Goal: Communication & Community: Answer question/provide support

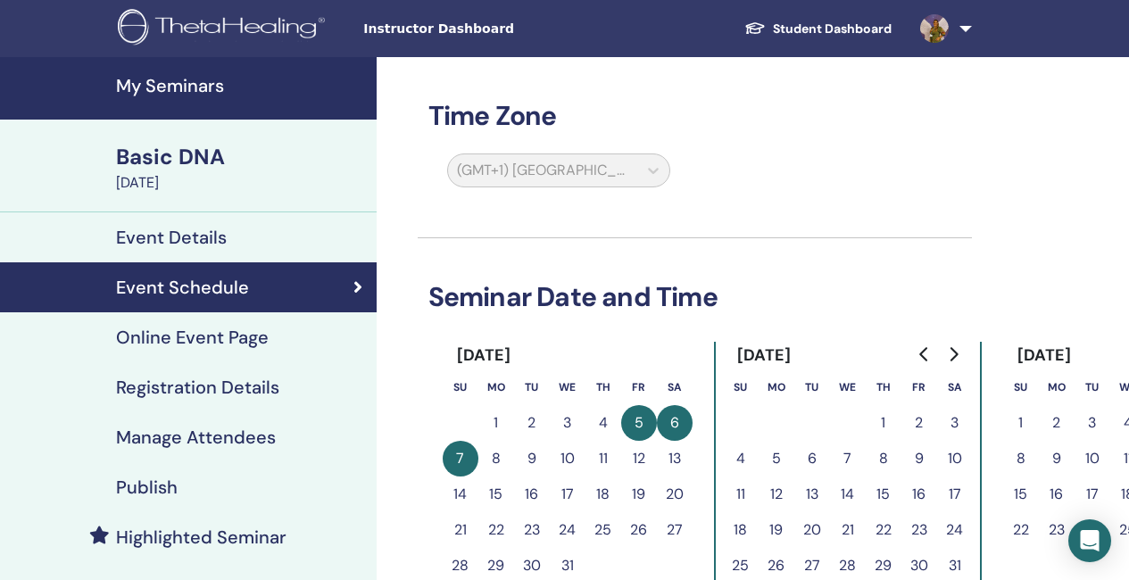
click at [232, 31] on img at bounding box center [224, 29] width 213 height 40
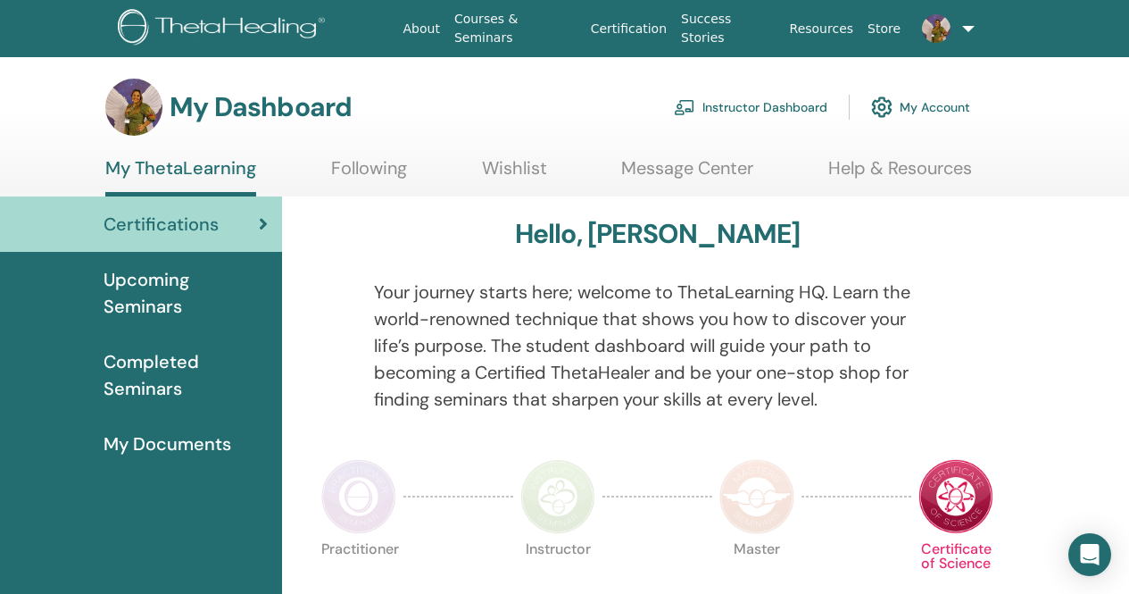
click at [737, 104] on link "Instructor Dashboard" at bounding box center [751, 106] width 154 height 39
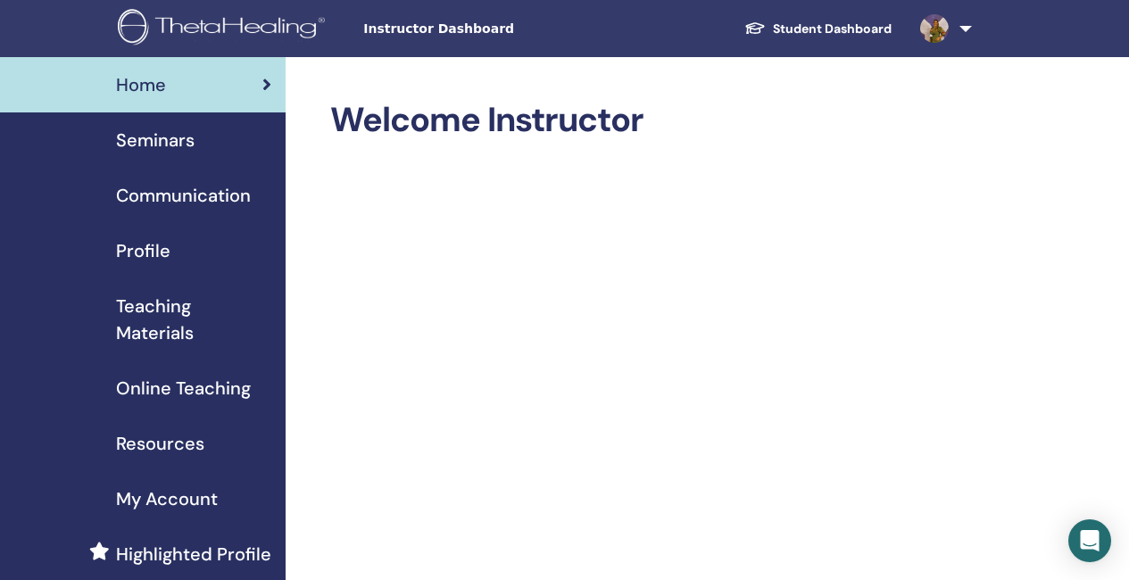
click at [173, 145] on span "Seminars" at bounding box center [155, 140] width 79 height 27
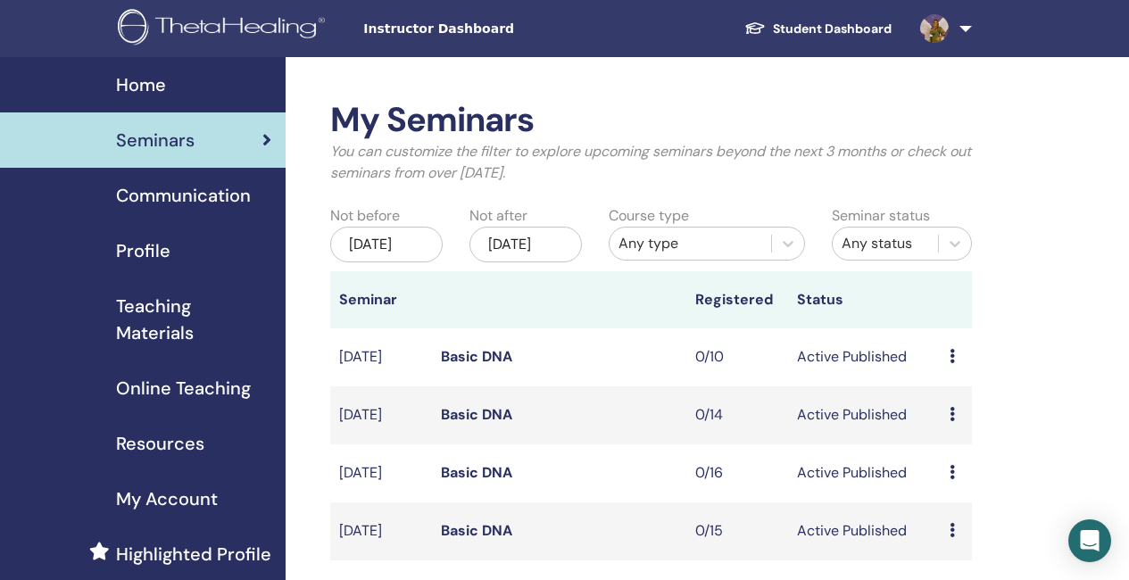
click at [198, 202] on span "Communication" at bounding box center [183, 195] width 135 height 27
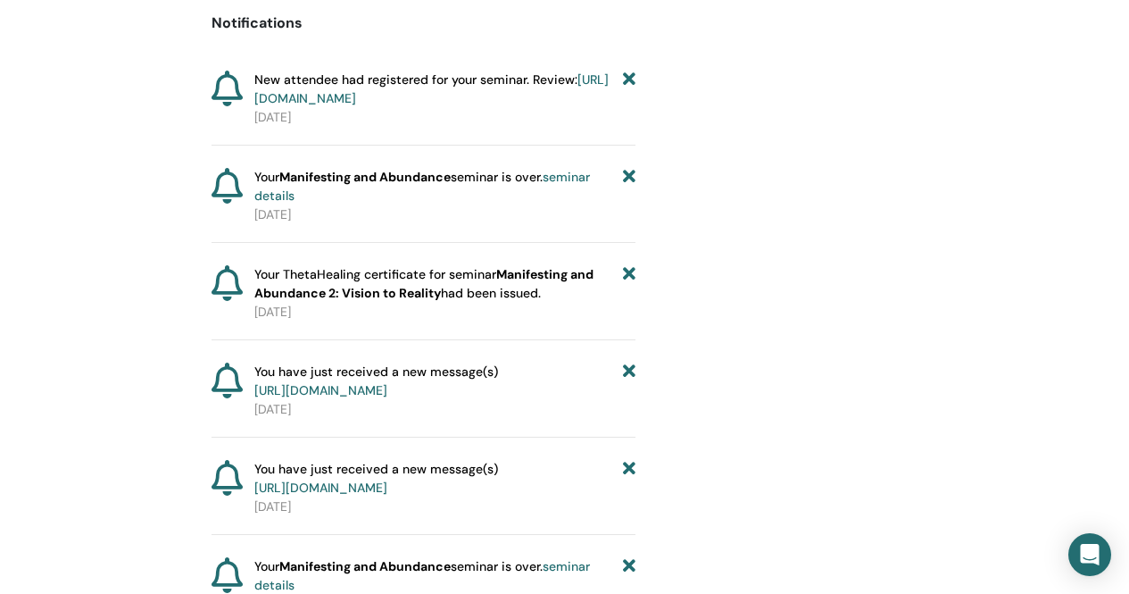
scroll to position [714, 0]
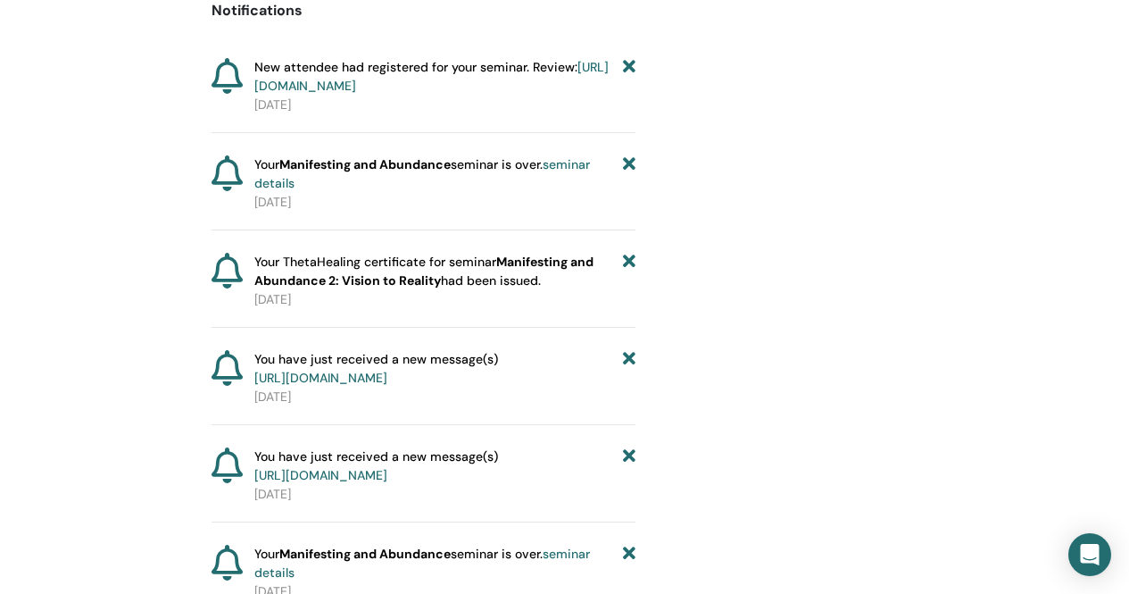
click at [387, 483] on link "https://member.thetahealing.com/message-center/messages/a7da2683-9379-4478-8ce9…" at bounding box center [320, 475] width 133 height 16
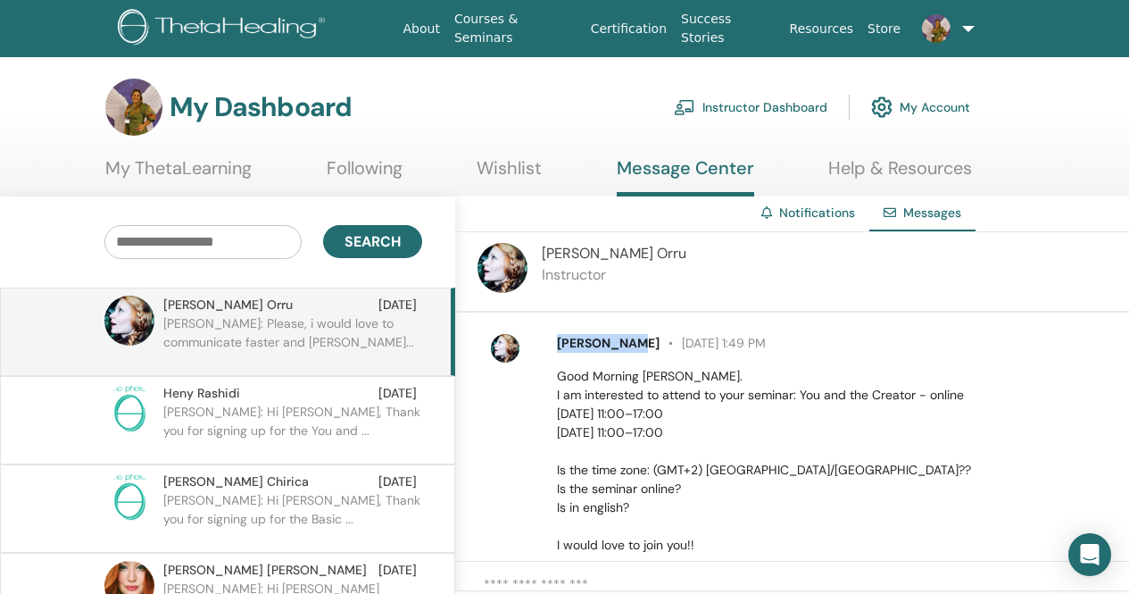
drag, startPoint x: 632, startPoint y: 342, endPoint x: 557, endPoint y: 342, distance: 75.0
click at [557, 342] on p "Debora Orru October 31 at 1:49 PM" at bounding box center [833, 343] width 552 height 19
copy span "Debora Orru"
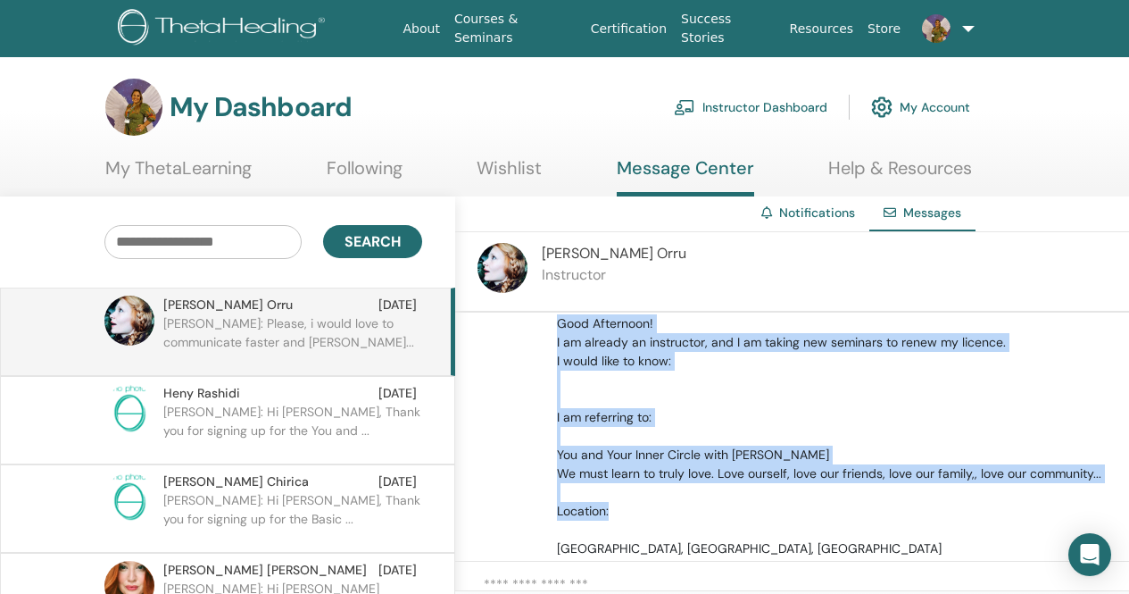
scroll to position [787, 0]
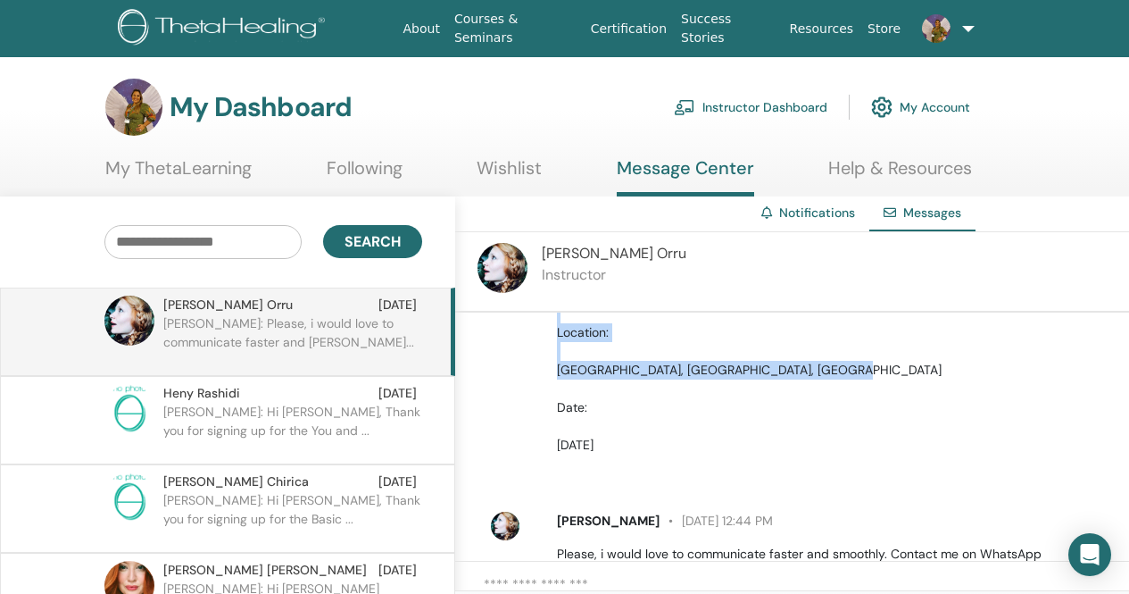
drag, startPoint x: 557, startPoint y: 413, endPoint x: 666, endPoint y: 461, distance: 118.8
click at [666, 454] on p "Good Afternoon! I am already an instructor, and I am taking new seminars to ren…" at bounding box center [833, 295] width 552 height 319
copy p "Good Afternoon! I am already an instructor, and I am taking new seminars to ren…"
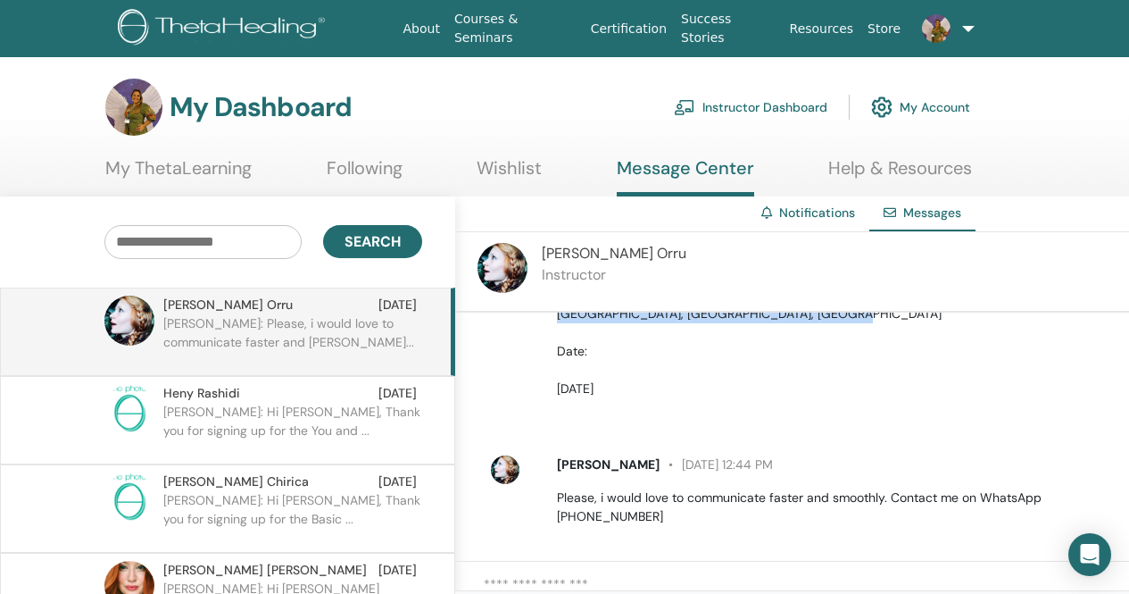
scroll to position [876, 0]
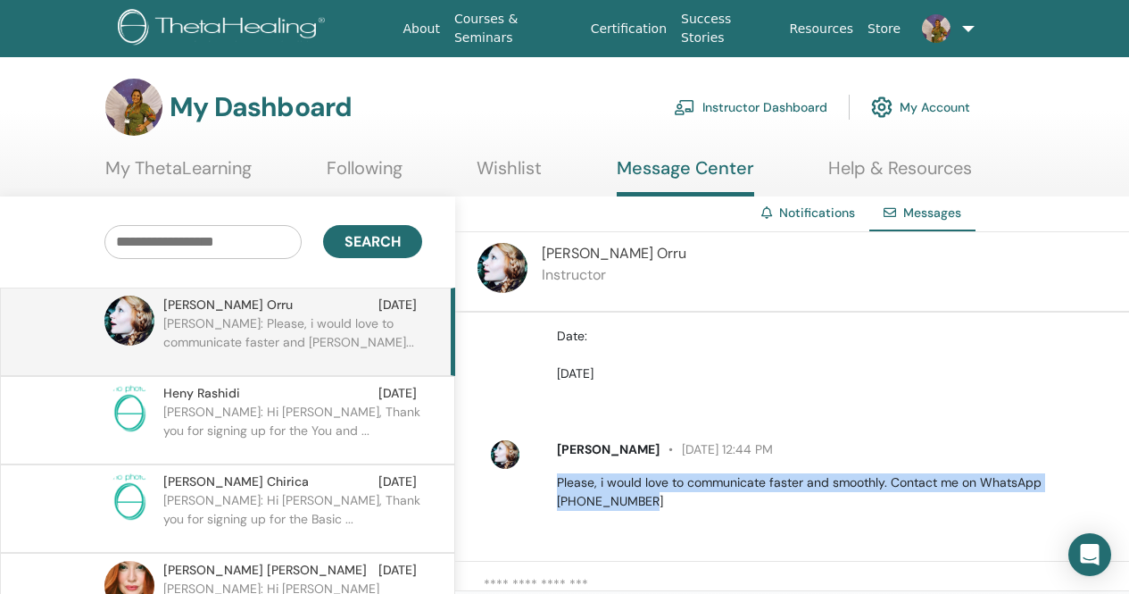
drag, startPoint x: 651, startPoint y: 501, endPoint x: 547, endPoint y: 479, distance: 105.9
click at [547, 479] on div "Debora Orru September 28 at 12:44 PM Please, i would love to communicate faster…" at bounding box center [833, 475] width 579 height 71
copy p "Please, i would love to communicate faster and smoothly. Contact me on WhatsApp…"
